Goal: Transaction & Acquisition: Purchase product/service

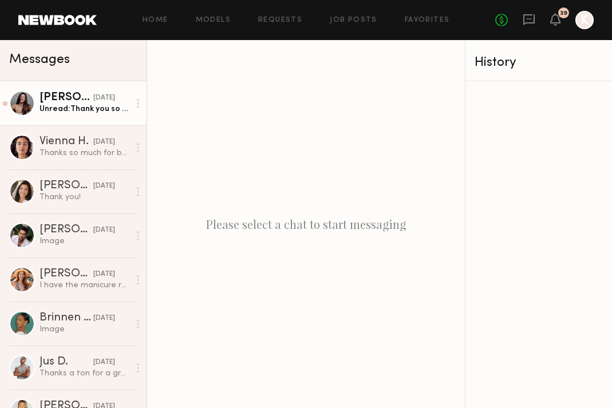
click at [113, 101] on div "[DATE]" at bounding box center [104, 98] width 22 height 11
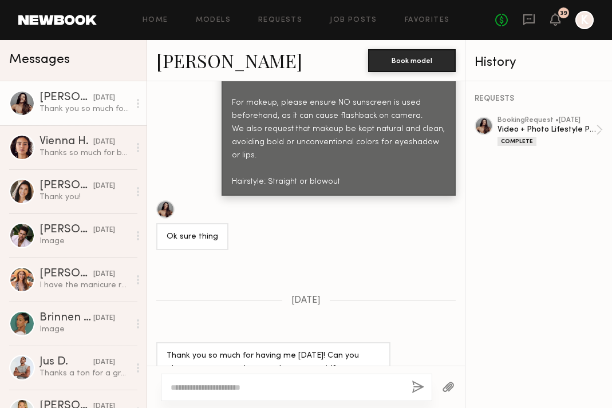
scroll to position [960, 0]
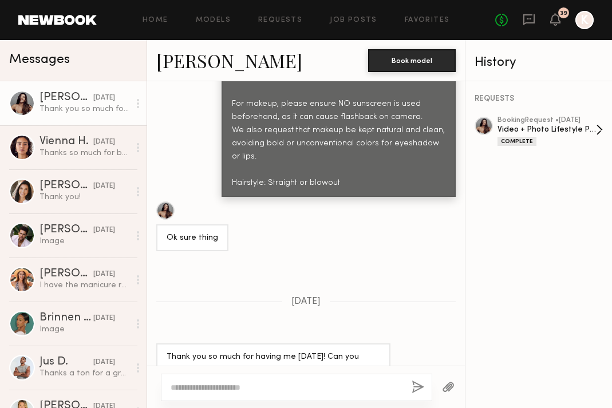
click at [532, 125] on div "Video + Photo Lifestyle Production" at bounding box center [547, 129] width 99 height 11
click at [427, 15] on div "Home Models Requests Job Posts Favorites Sign Out No fees up to $5,000 39 K" at bounding box center [345, 20] width 497 height 18
click at [416, 27] on div "Home Models Requests Job Posts Favorites Sign Out No fees up to $5,000 39 K" at bounding box center [345, 20] width 497 height 18
click at [416, 21] on link "Favorites" at bounding box center [427, 20] width 45 height 7
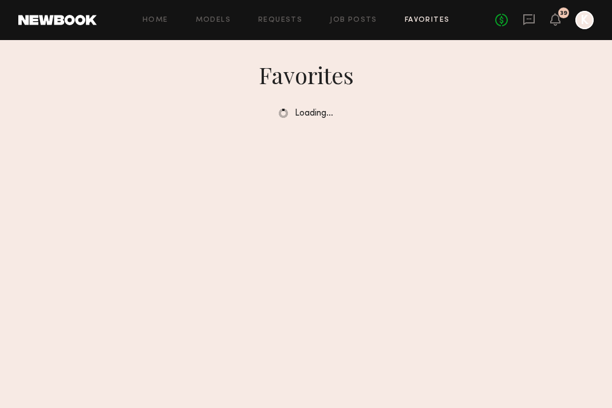
click at [278, 14] on div "Home Models Requests Job Posts Favorites Sign Out No fees up to $5,000 39 K" at bounding box center [345, 20] width 497 height 18
click at [278, 23] on link "Requests" at bounding box center [280, 20] width 44 height 7
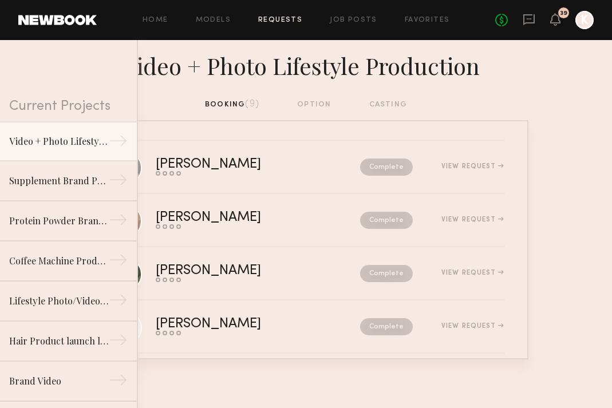
click at [166, 87] on div "Video + Photo Lifestyle Production" at bounding box center [306, 69] width 612 height 58
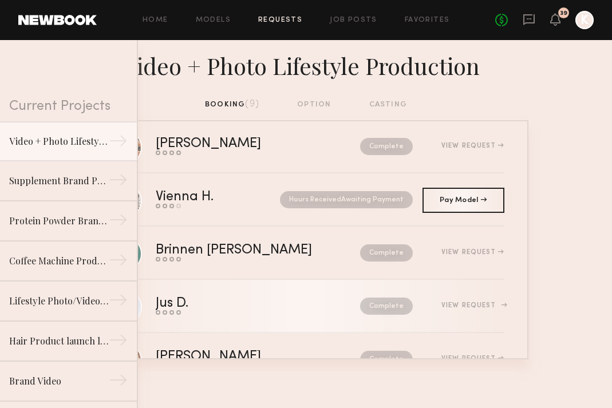
scroll to position [194, 0]
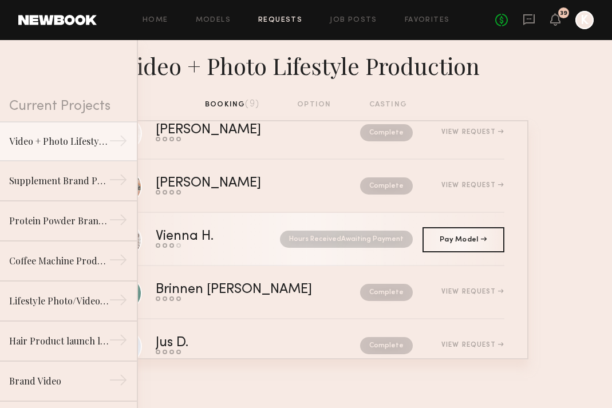
click at [391, 242] on nb-request-status "Hours Received Awaiting Payment" at bounding box center [346, 239] width 133 height 17
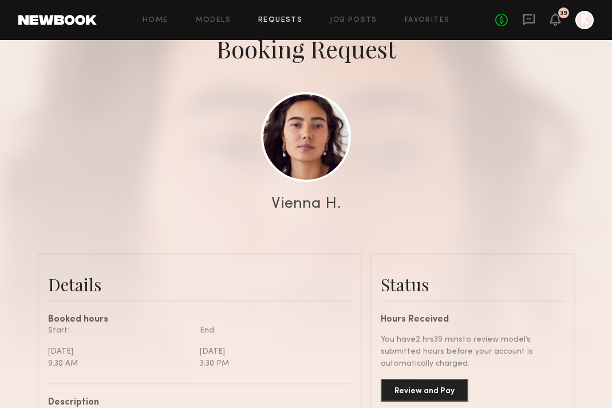
scroll to position [205, 0]
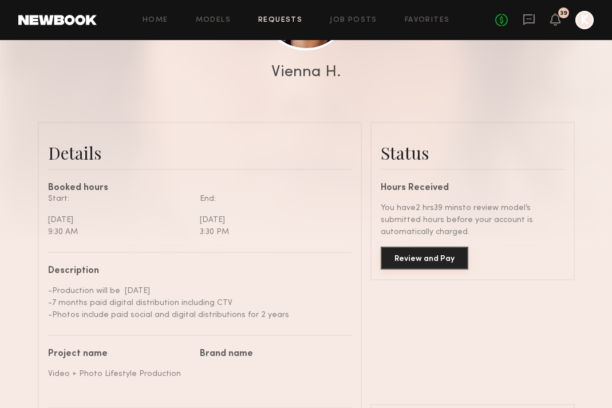
click at [426, 259] on button "Review and Pay" at bounding box center [425, 258] width 88 height 23
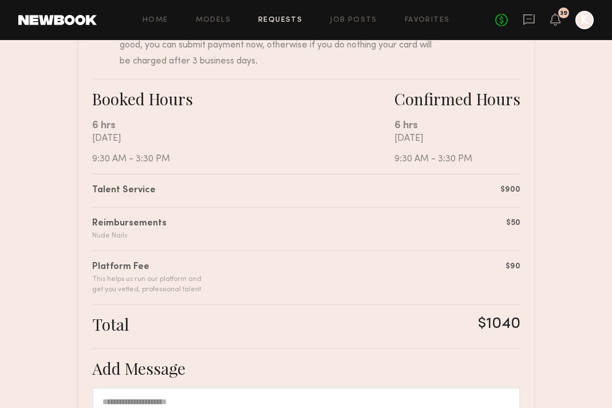
scroll to position [367, 0]
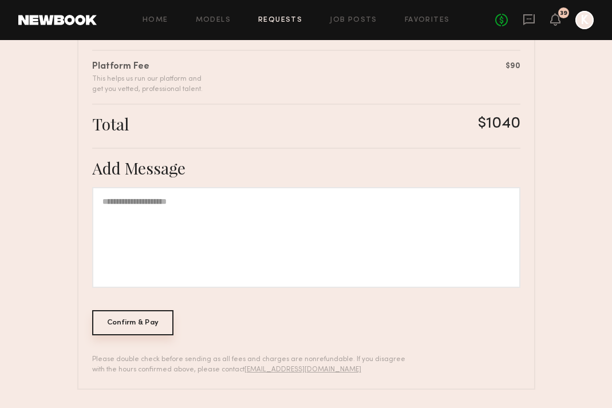
click at [145, 326] on div "Confirm & Pay" at bounding box center [133, 323] width 82 height 25
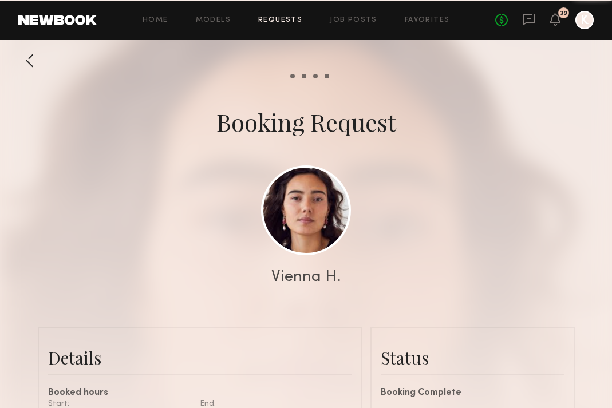
scroll to position [1157, 0]
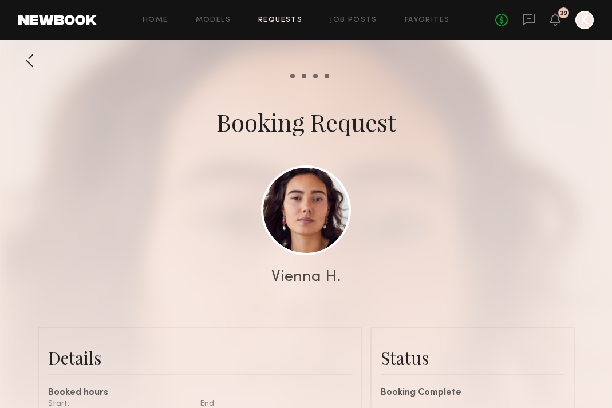
click at [270, 27] on div "Home Models Requests Job Posts Favorites Sign Out No fees up to $5,000 39 K" at bounding box center [345, 20] width 497 height 18
click at [271, 15] on div "Home Models Requests Job Posts Favorites Sign Out No fees up to $5,000 39 K" at bounding box center [345, 20] width 497 height 18
click at [276, 19] on link "Requests" at bounding box center [280, 20] width 44 height 7
